Goal: Task Accomplishment & Management: Use online tool/utility

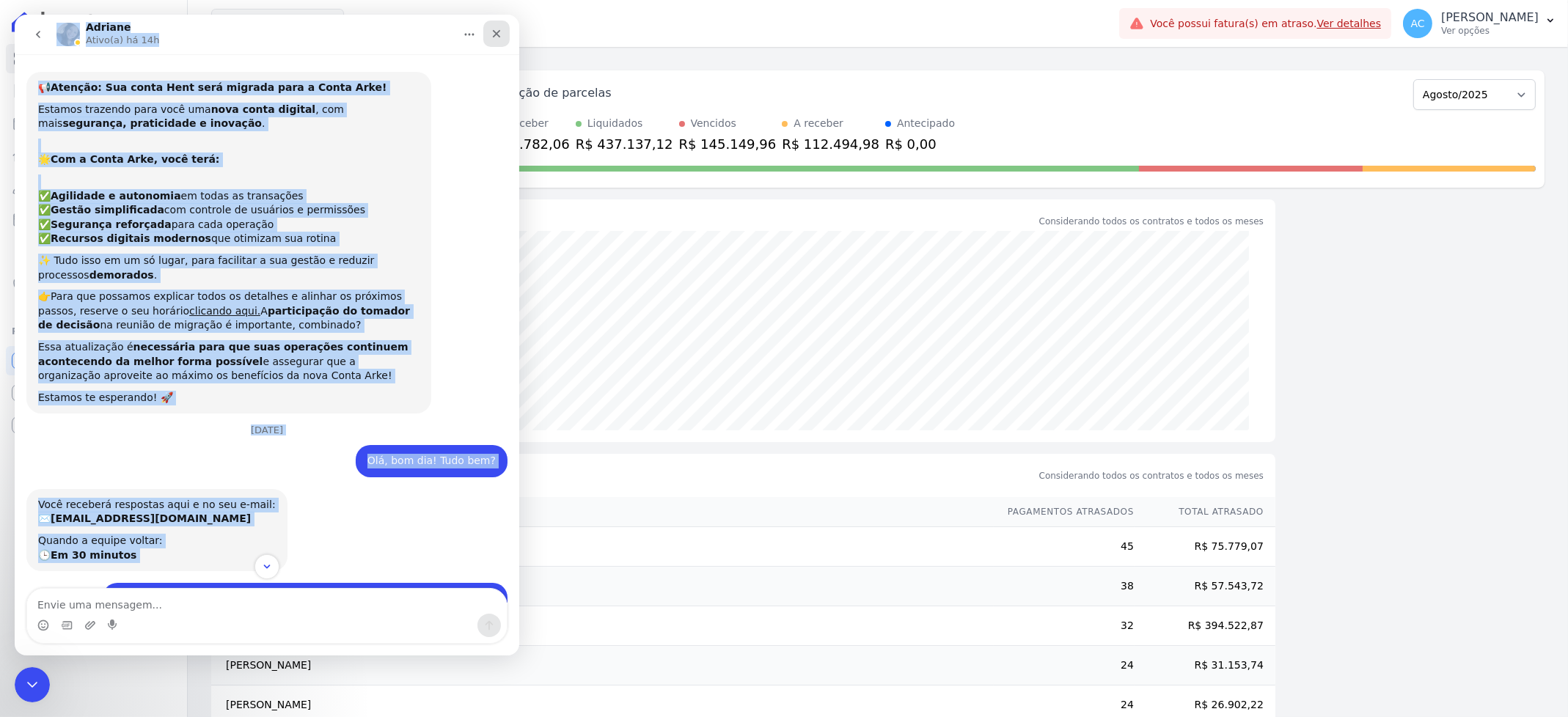
click at [495, 28] on icon "Fechar" at bounding box center [497, 34] width 12 height 12
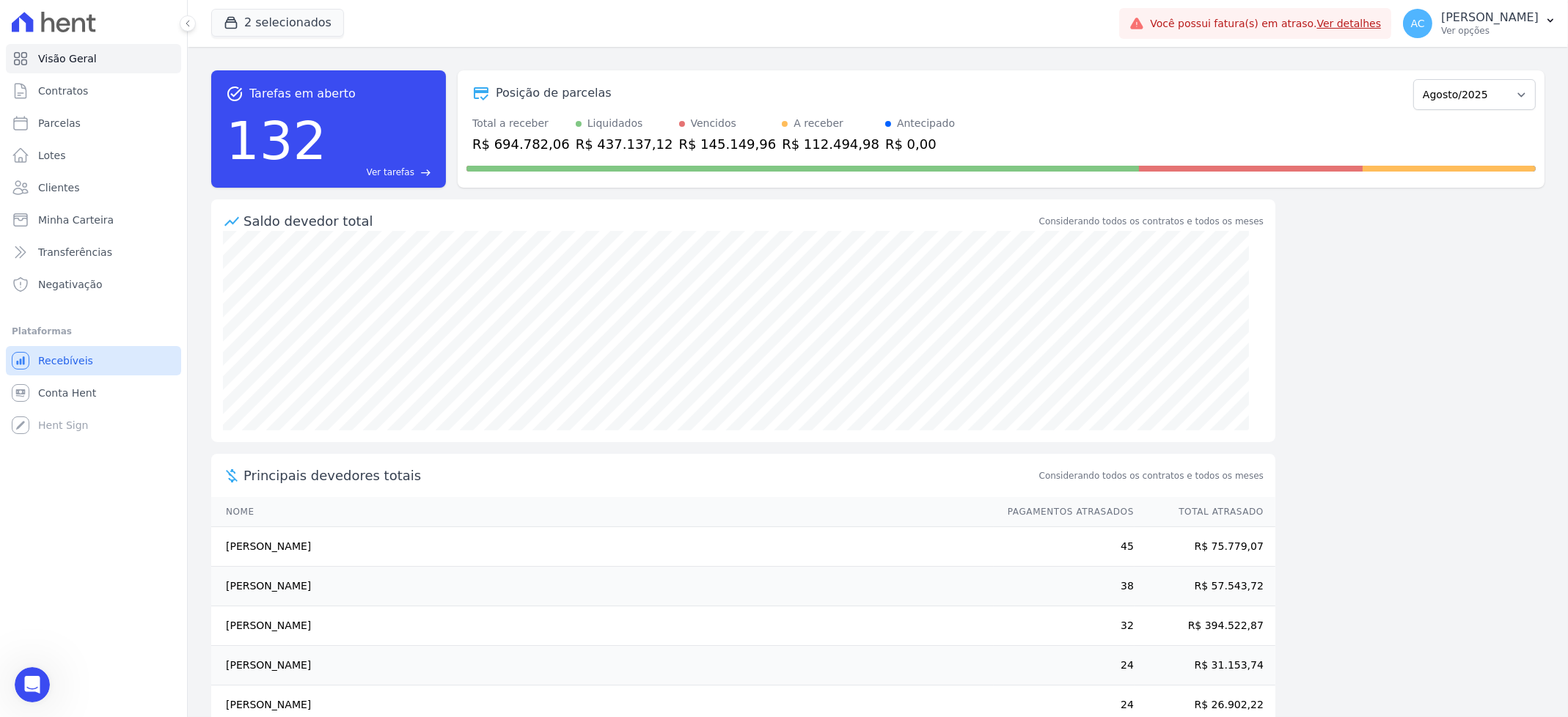
scroll to position [1005, 0]
click at [51, 119] on span "Parcelas" at bounding box center [59, 123] width 43 height 15
select select
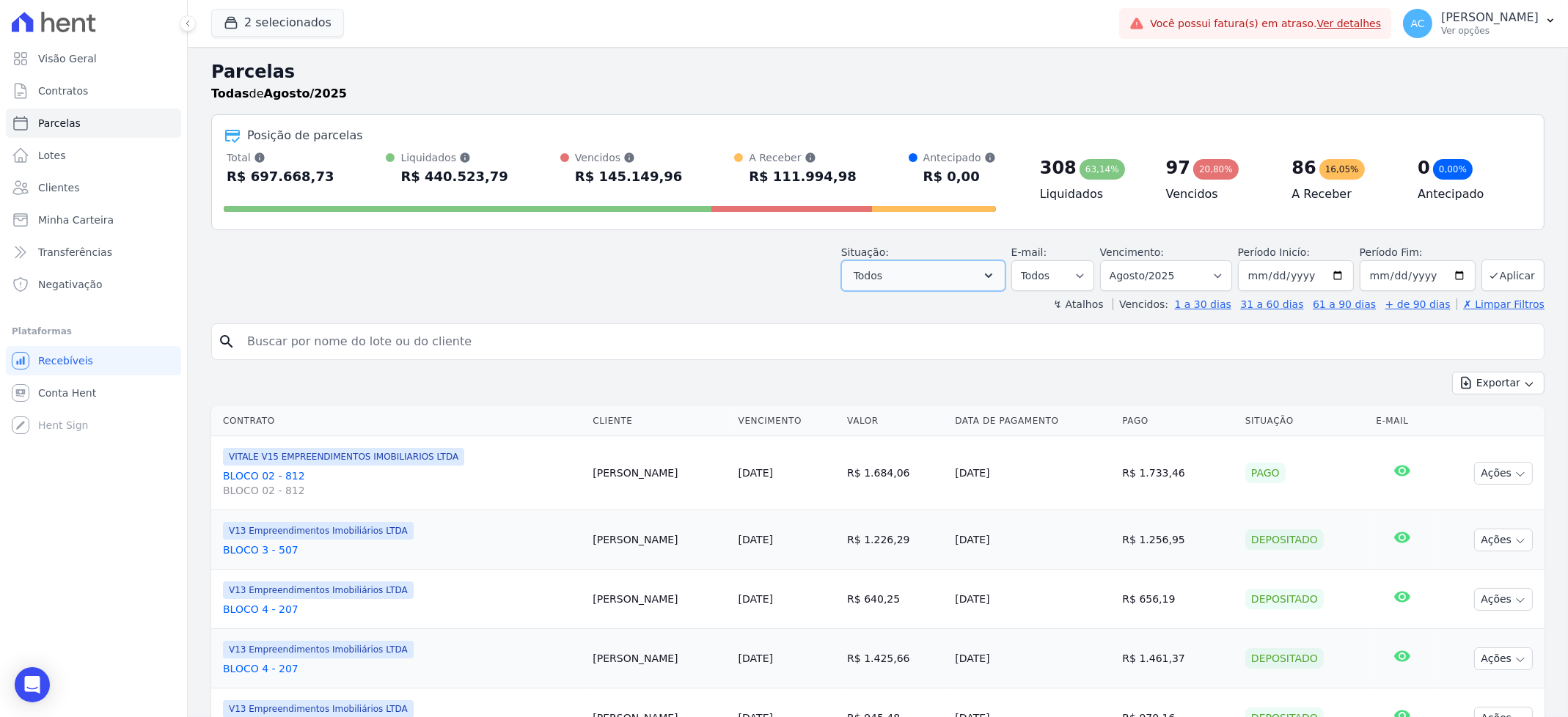
click at [929, 284] on button "Todos" at bounding box center [923, 276] width 165 height 31
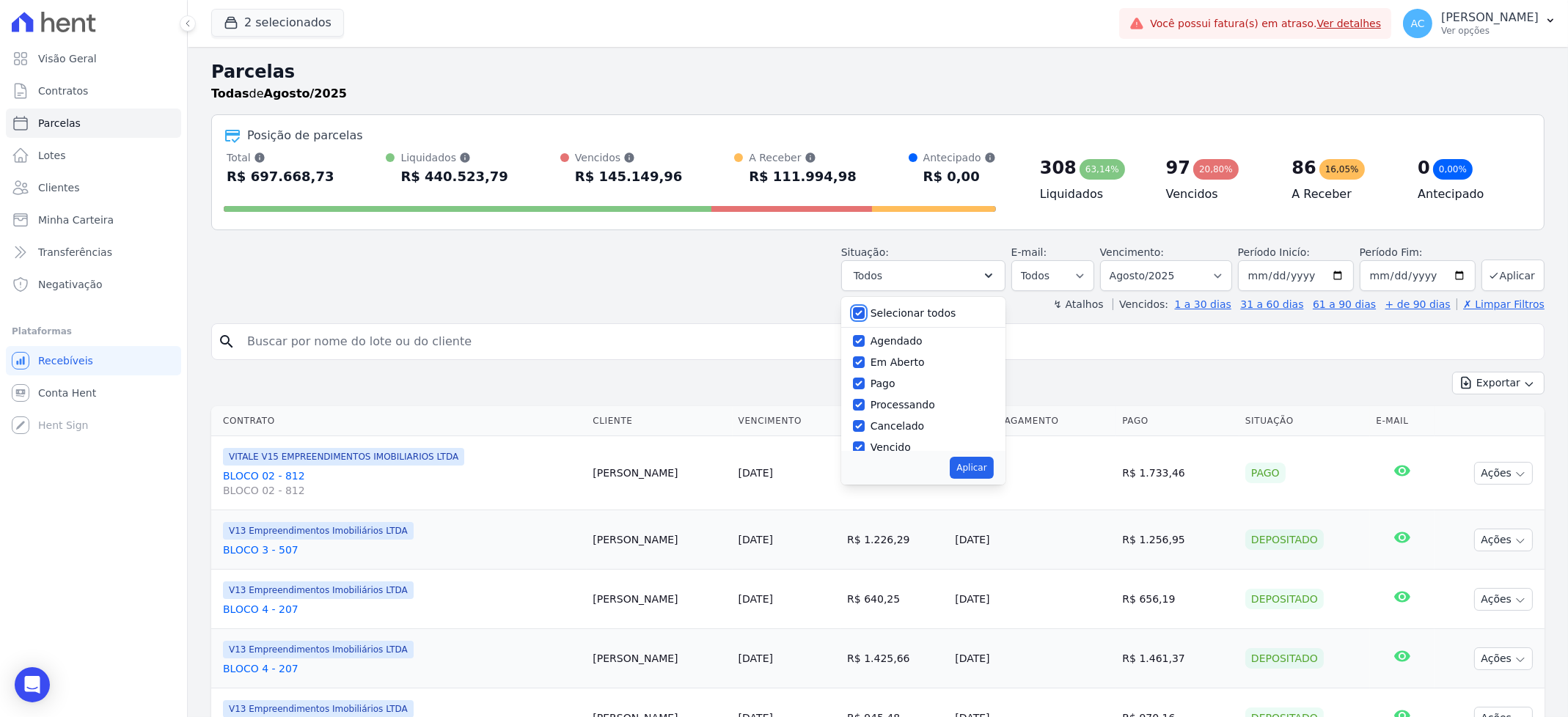
drag, startPoint x: 865, startPoint y: 315, endPoint x: 891, endPoint y: 373, distance: 63.6
click at [864, 314] on input "Selecionar todos" at bounding box center [859, 313] width 12 height 12
checkbox input "false"
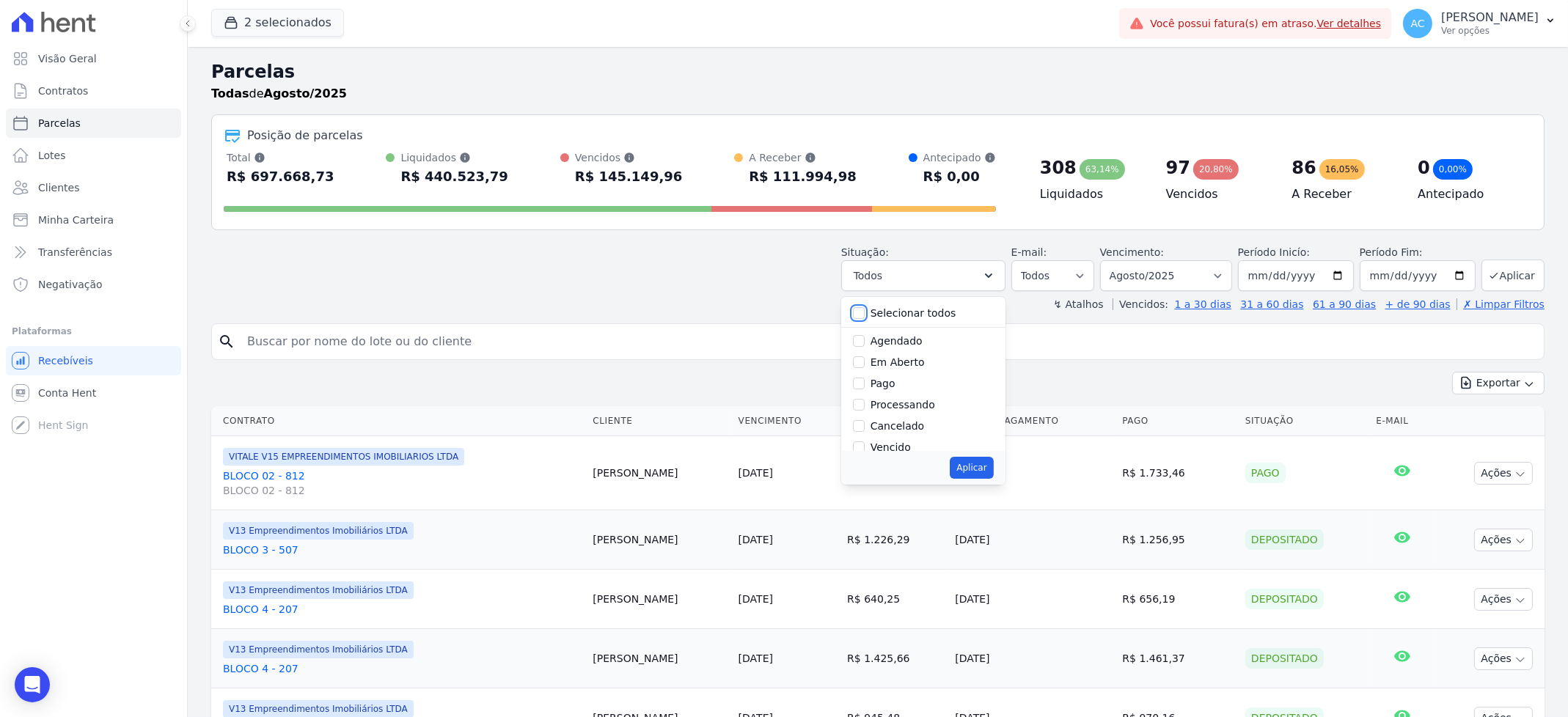
checkbox input "false"
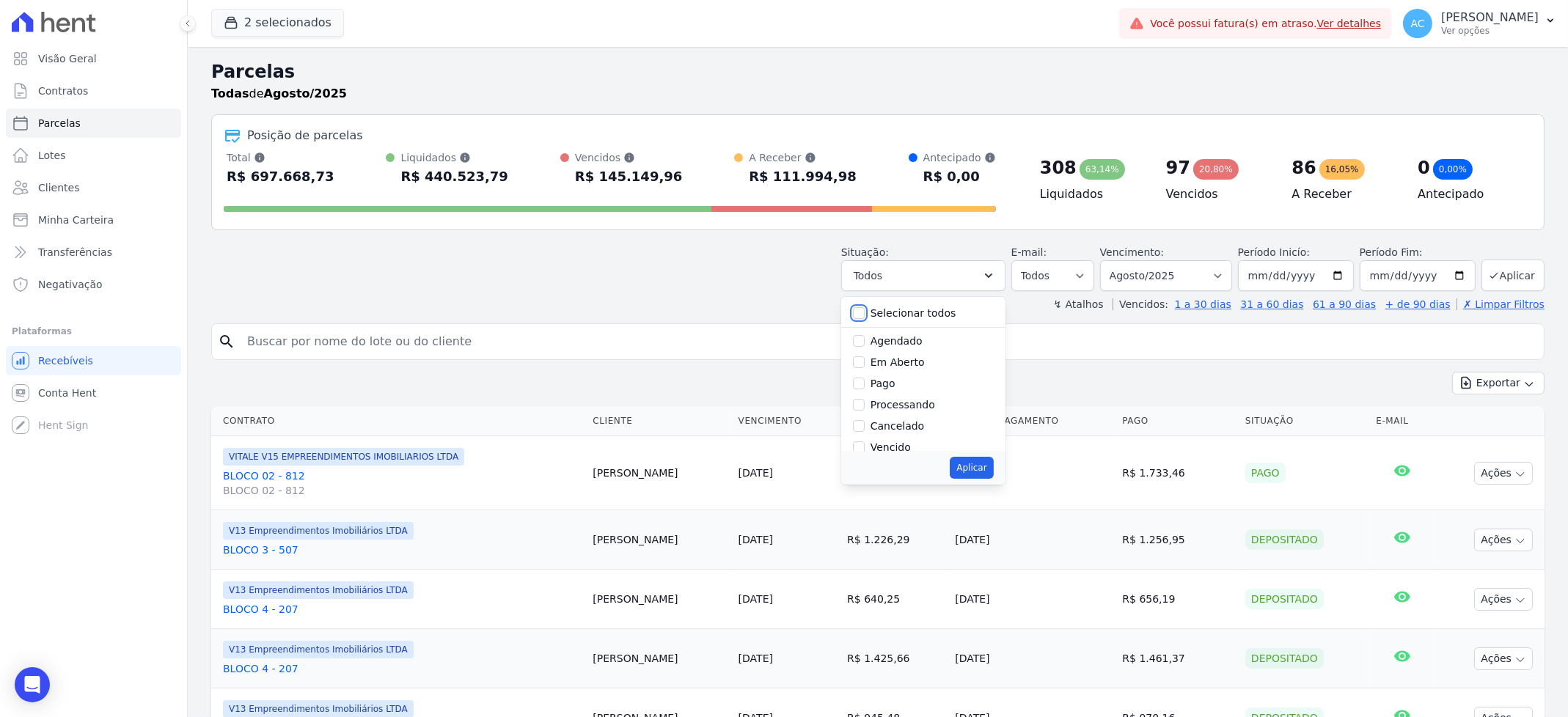
checkbox input "false"
click at [864, 384] on input "Pago" at bounding box center [859, 383] width 12 height 12
checkbox input "true"
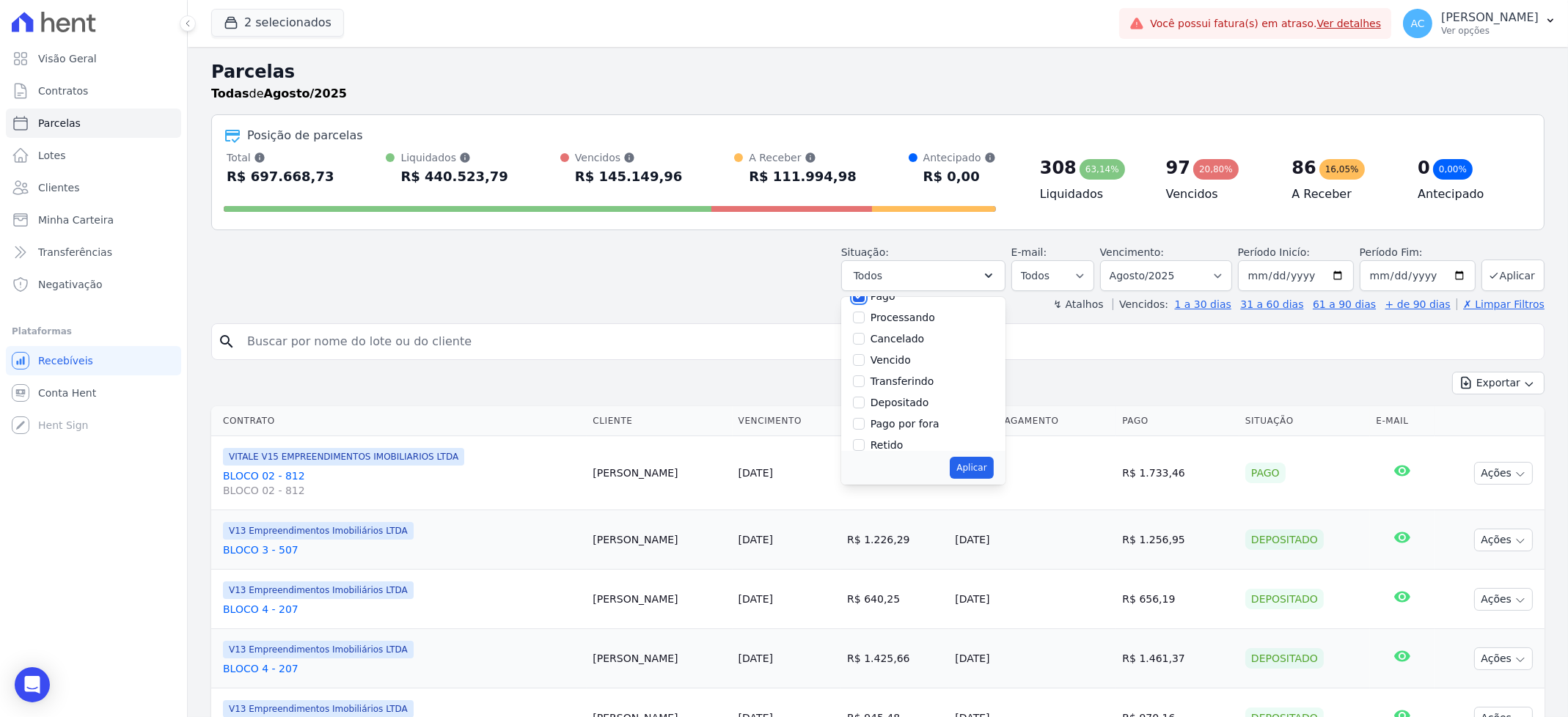
scroll to position [98, 0]
click at [862, 365] on input "Transferindo" at bounding box center [859, 371] width 12 height 12
checkbox input "true"
click at [864, 392] on input "Depositado" at bounding box center [859, 392] width 12 height 12
checkbox input "true"
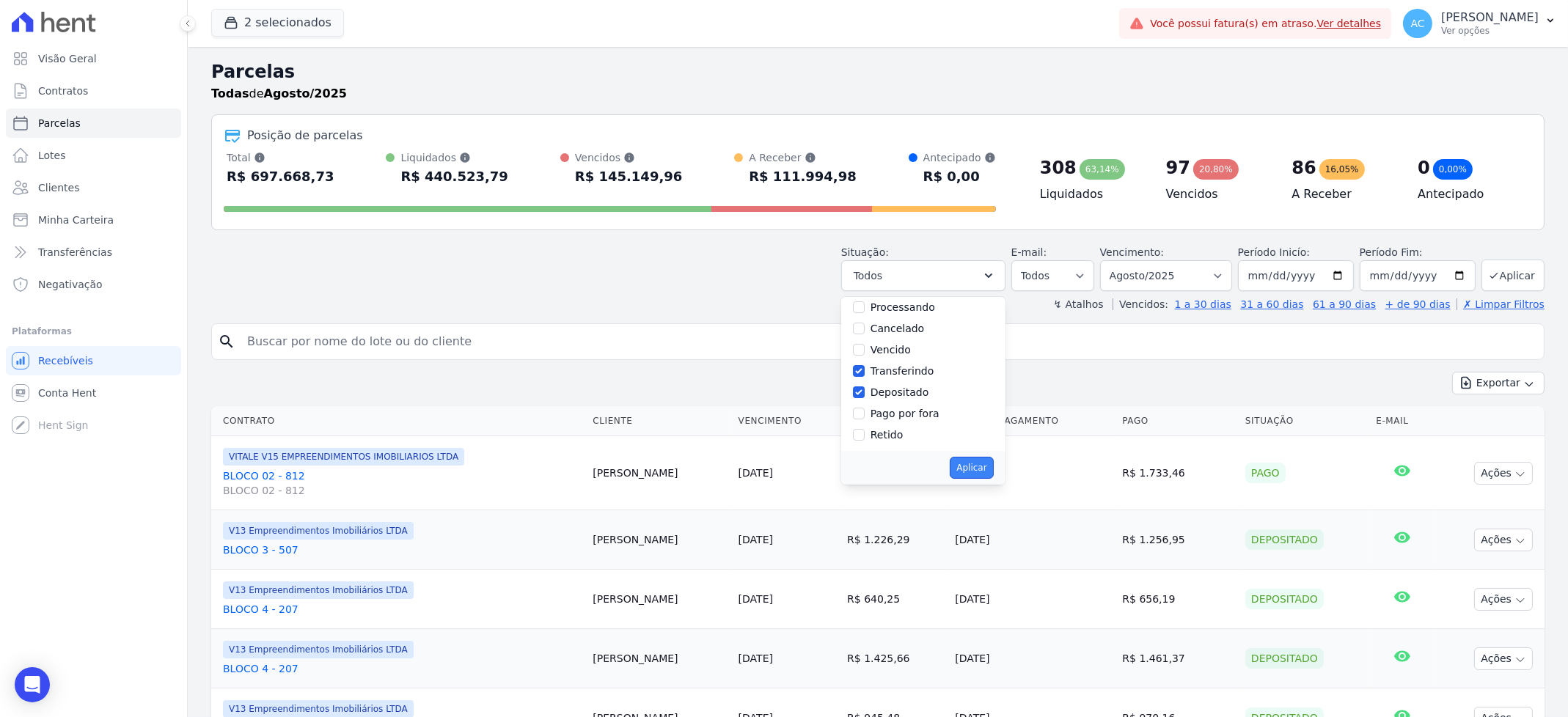
click at [966, 466] on button "Aplicar" at bounding box center [971, 467] width 44 height 22
select select "paid"
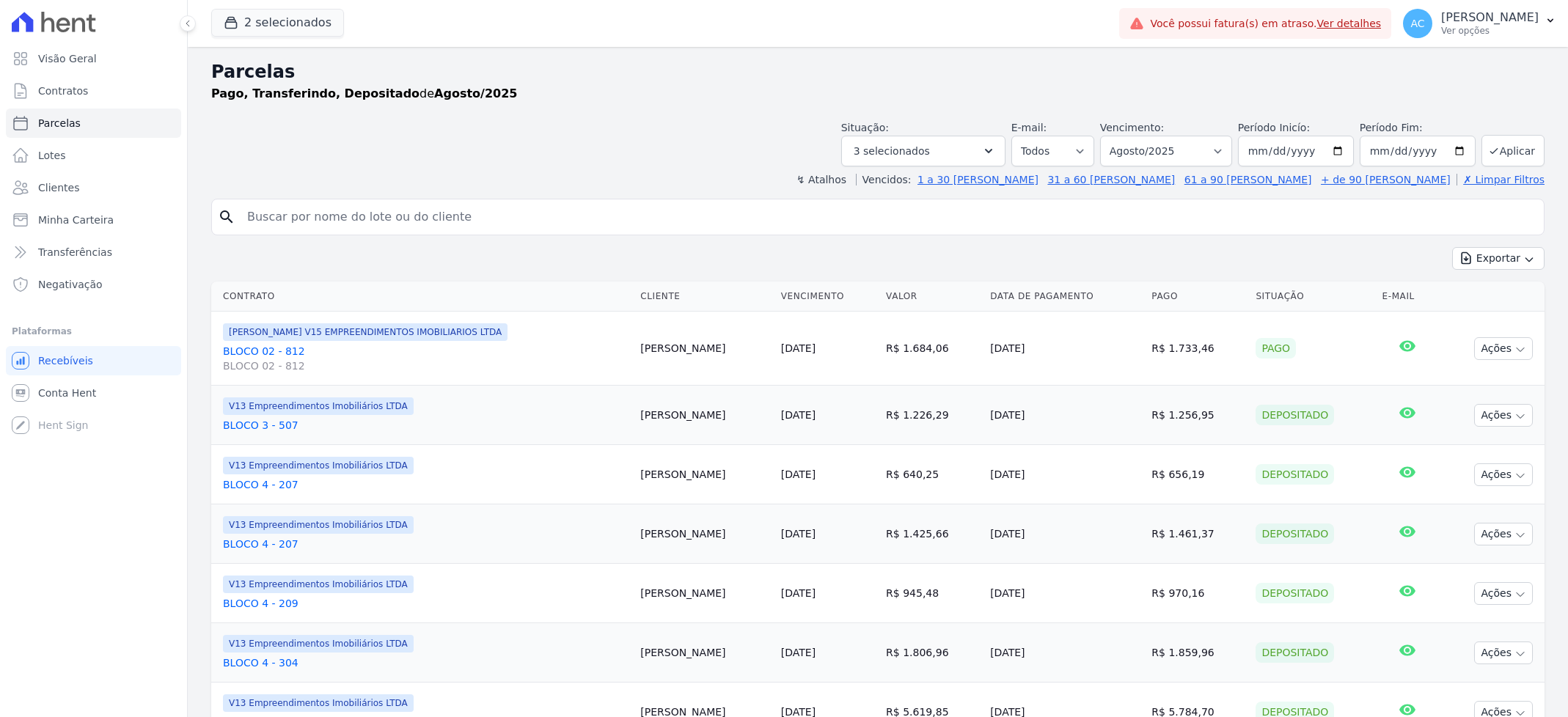
select select
click at [1244, 148] on input "2025-08-01" at bounding box center [1296, 151] width 116 height 31
type input "[DATE]"
click at [1515, 153] on button "Aplicar" at bounding box center [1512, 150] width 63 height 32
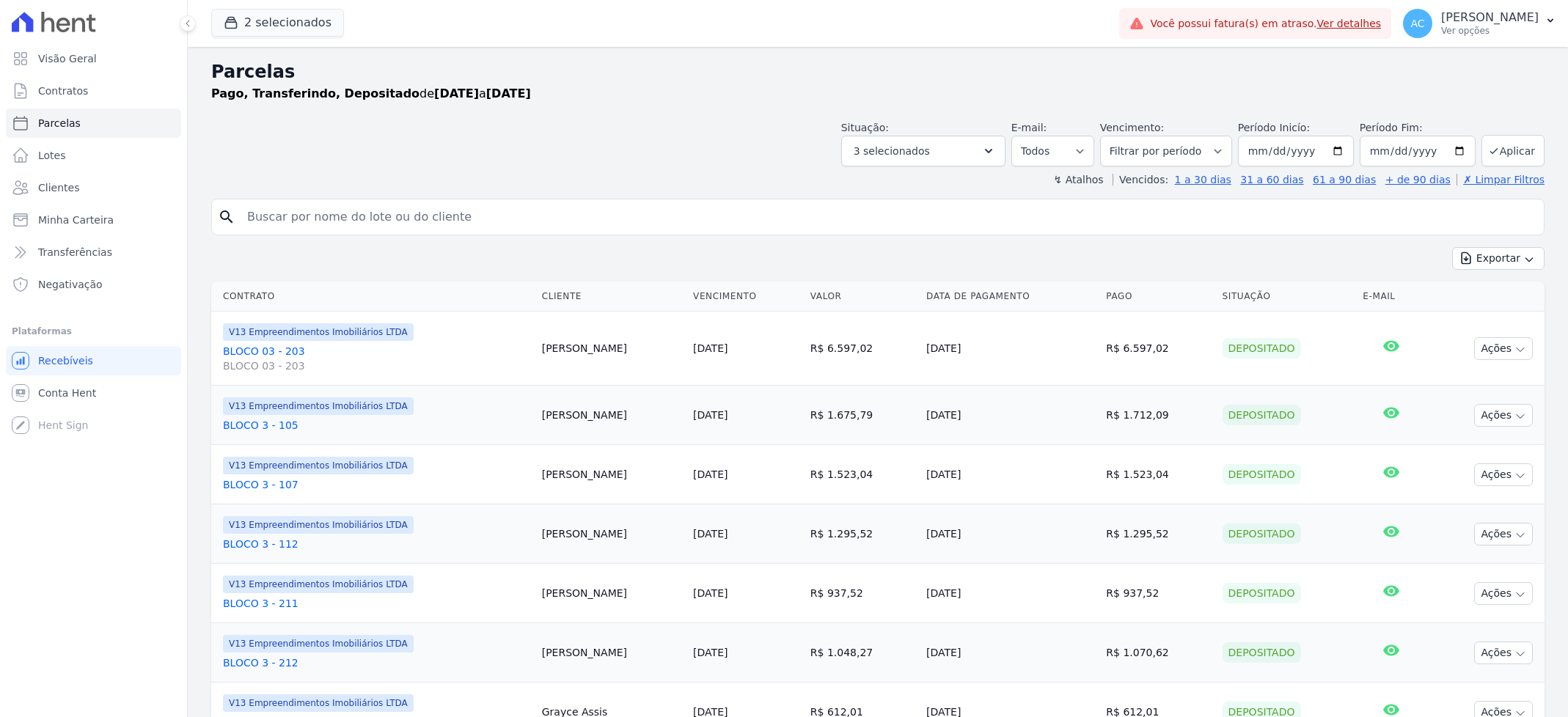
select select
click at [1523, 262] on icon "button" at bounding box center [1529, 259] width 12 height 12
click at [1486, 325] on span "Exportar CSV" at bounding box center [1496, 317] width 77 height 15
click at [31, 676] on icon "Open Intercom Messenger" at bounding box center [31, 685] width 16 height 19
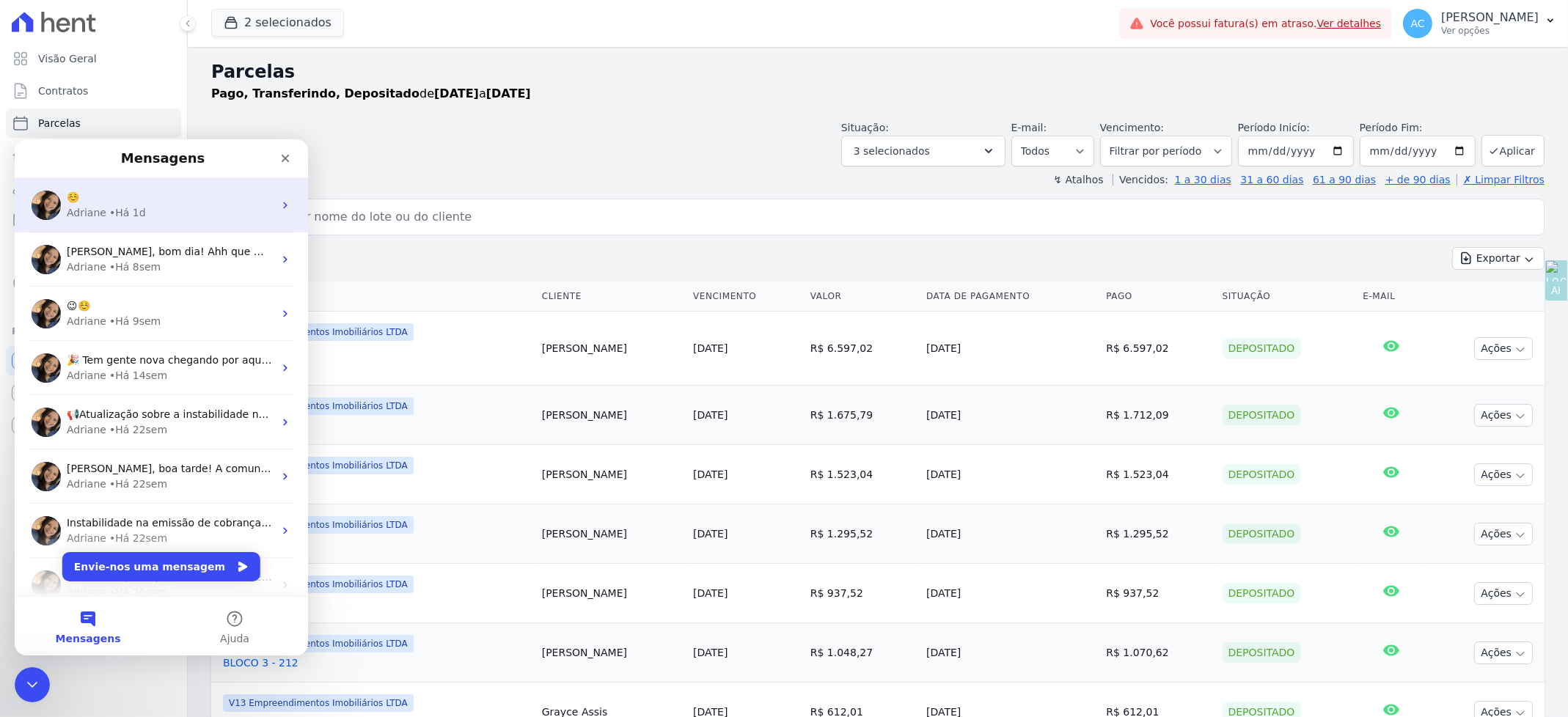
click at [110, 211] on div "• Há 1d" at bounding box center [128, 212] width 37 height 15
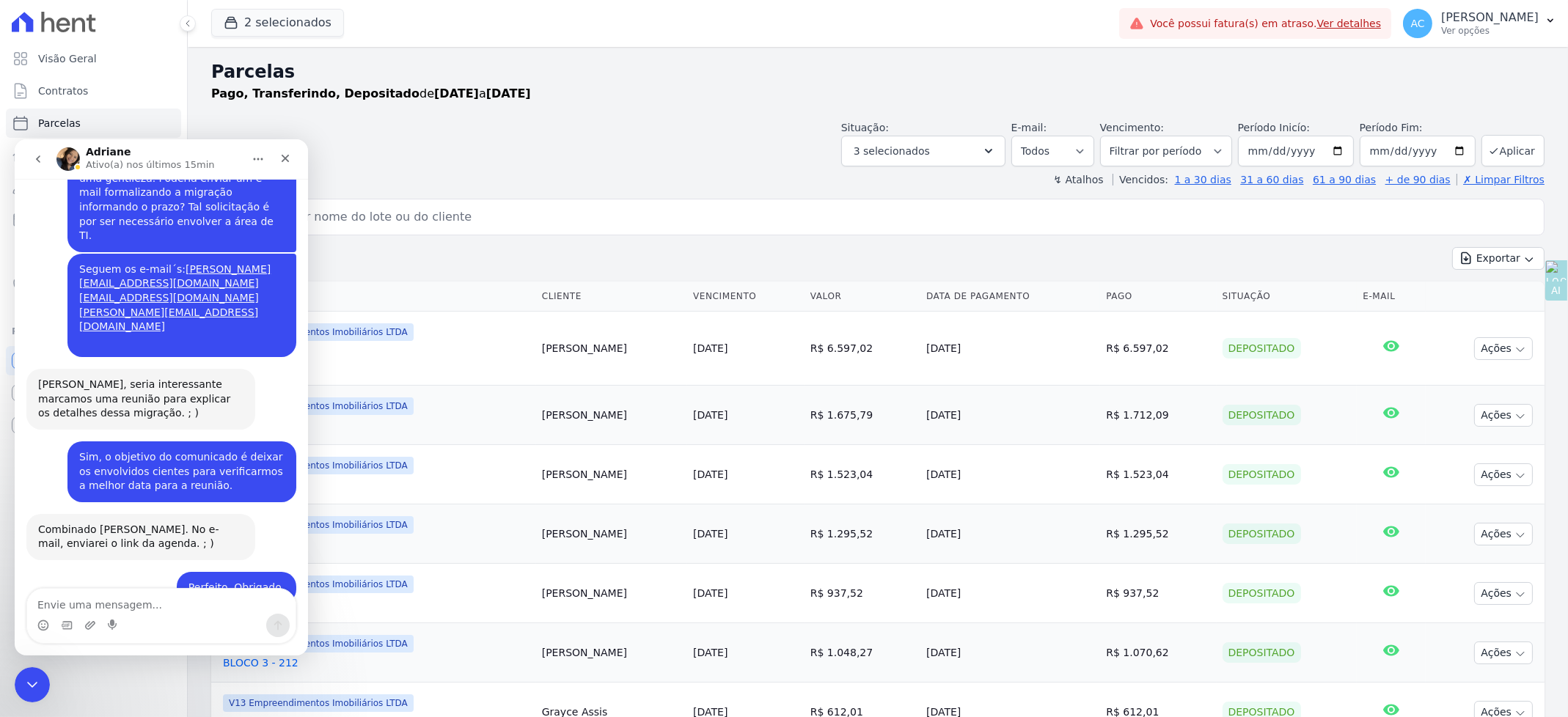
scroll to position [1505, 0]
